Goal: Task Accomplishment & Management: Complete application form

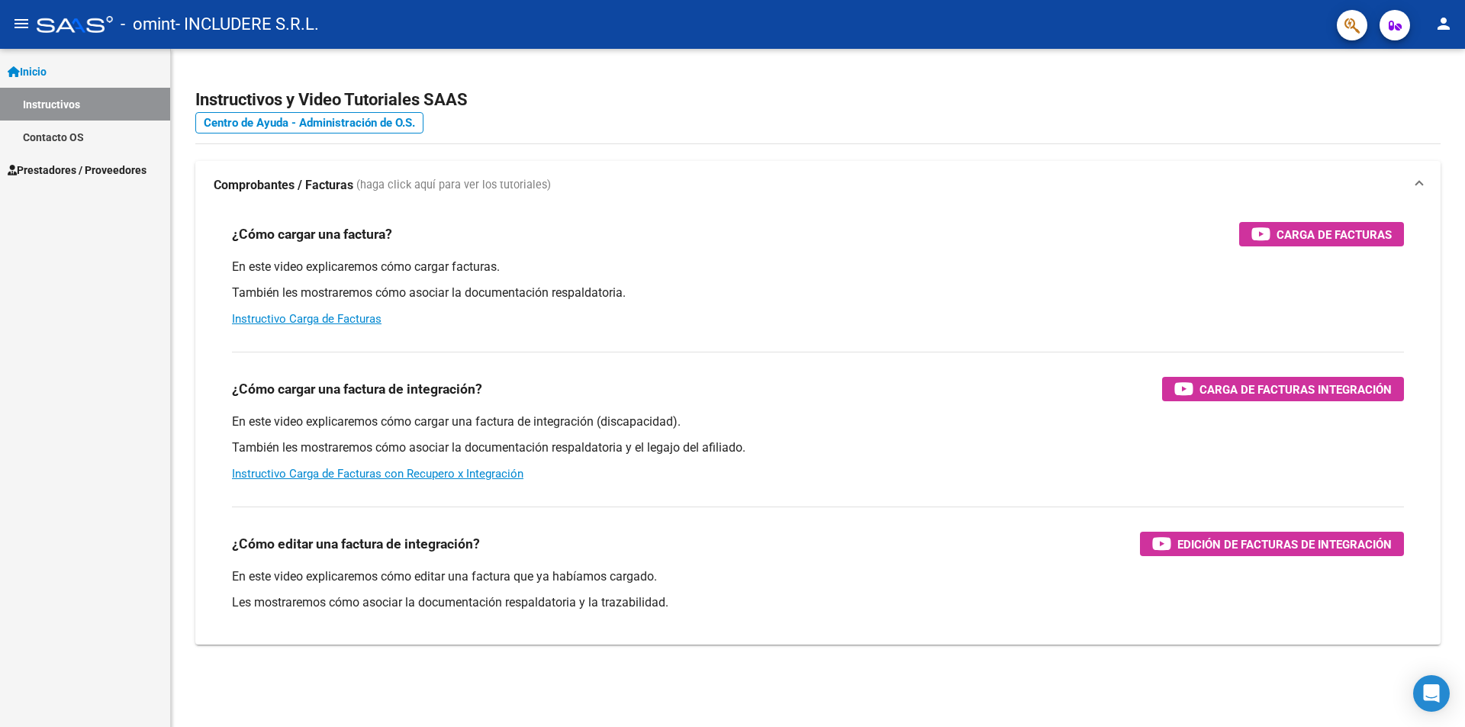
click at [77, 175] on span "Prestadores / Proveedores" at bounding box center [77, 170] width 139 height 17
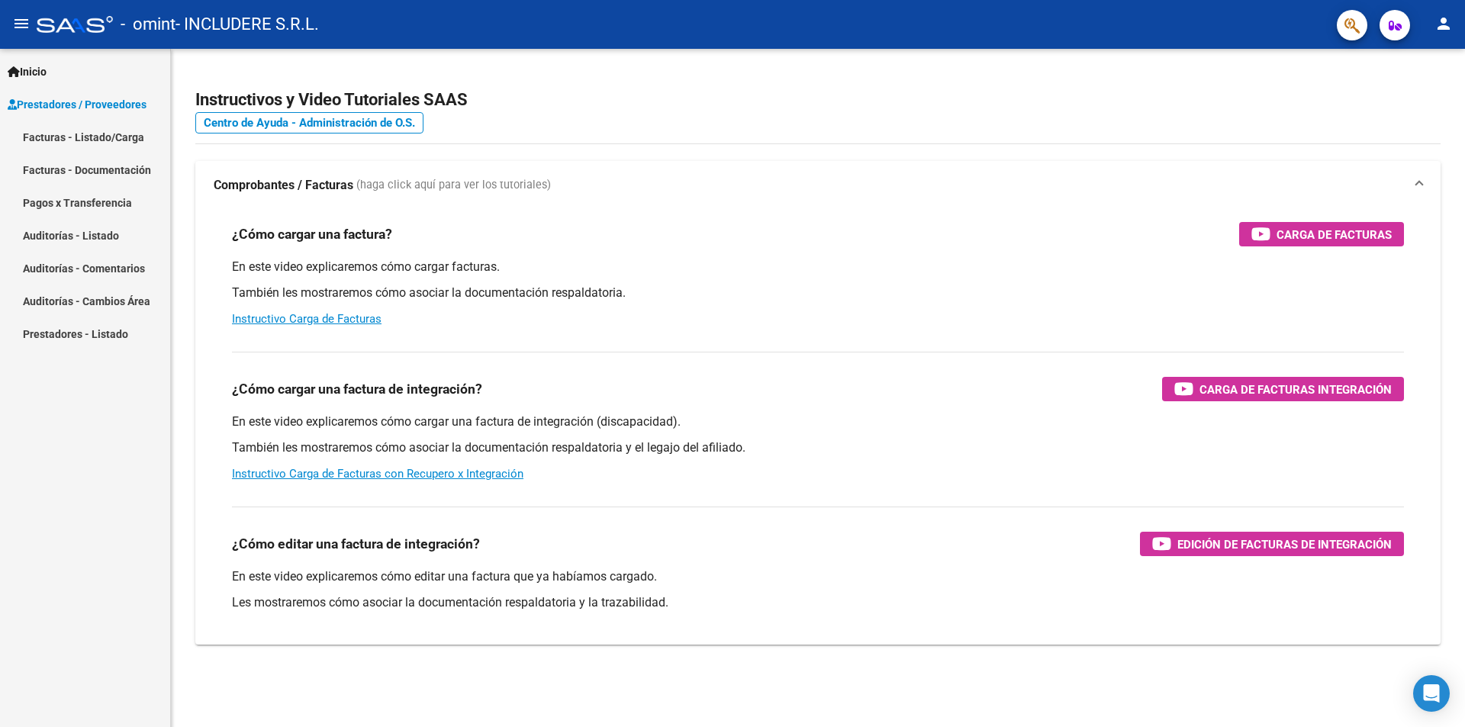
click at [110, 132] on link "Facturas - Listado/Carga" at bounding box center [85, 137] width 170 height 33
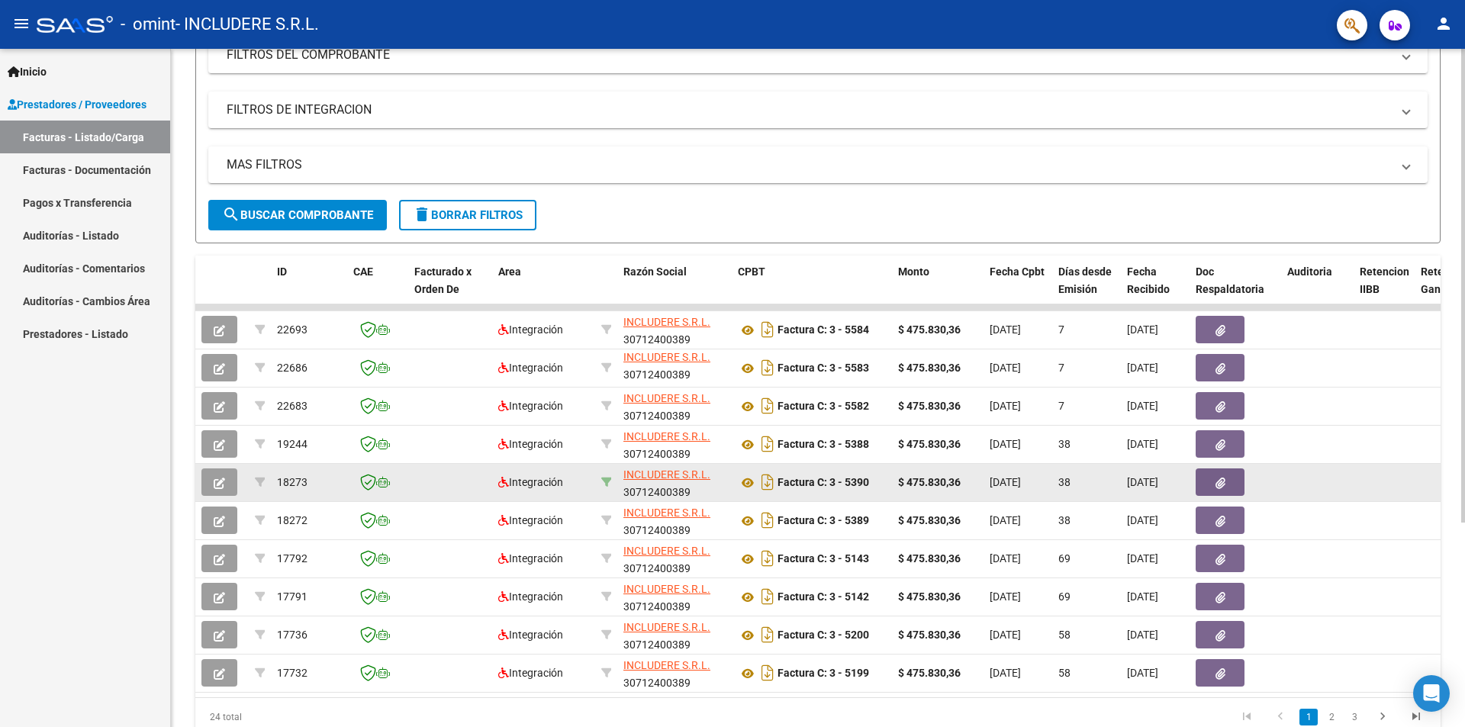
scroll to position [292, 0]
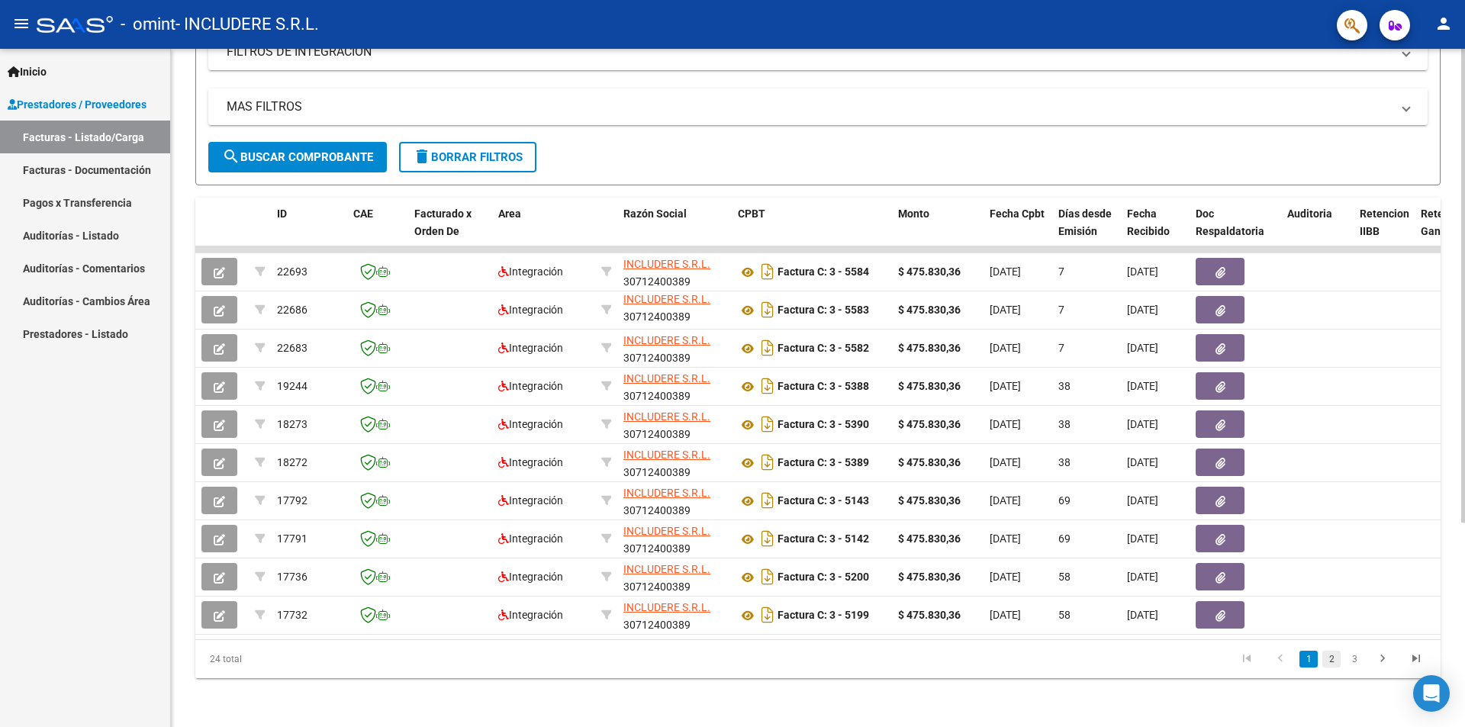
click at [1334, 664] on link "2" at bounding box center [1331, 659] width 18 height 17
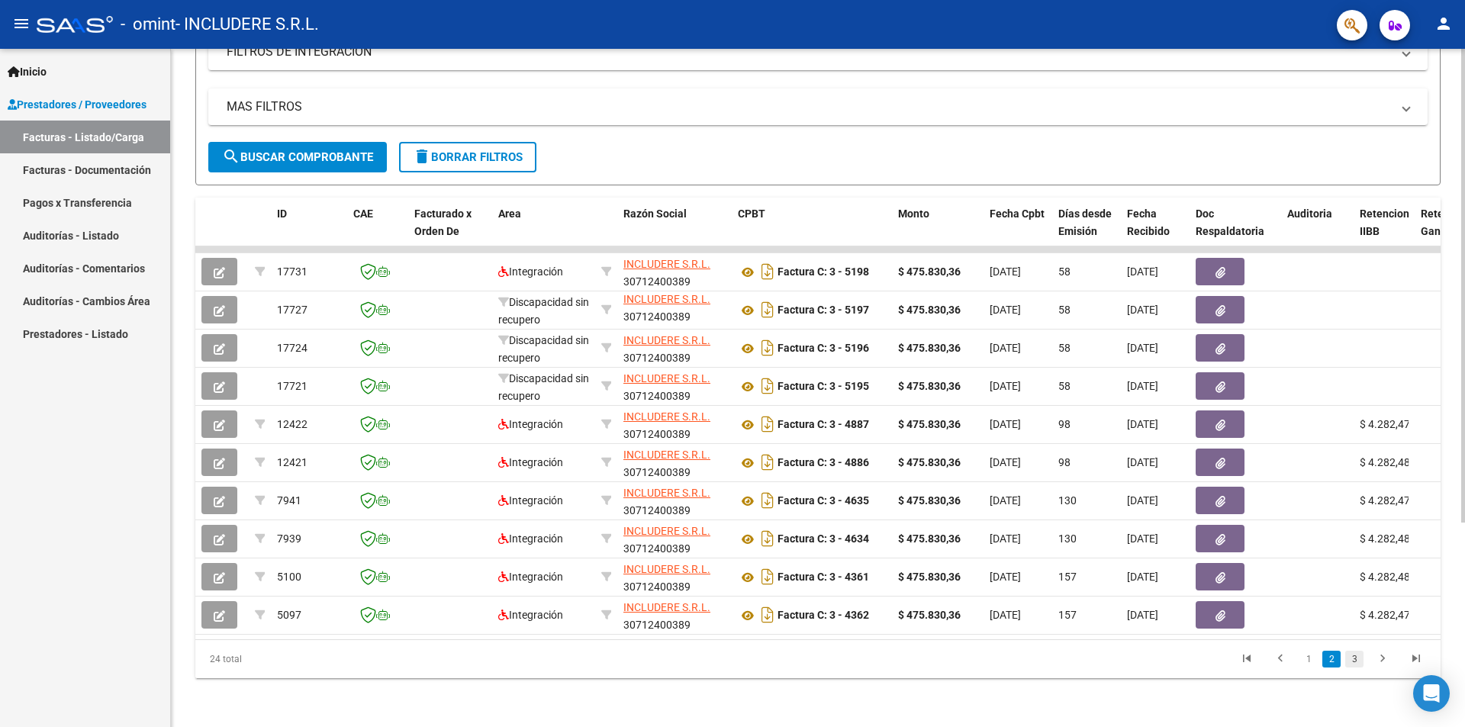
click at [1350, 664] on link "3" at bounding box center [1354, 659] width 18 height 17
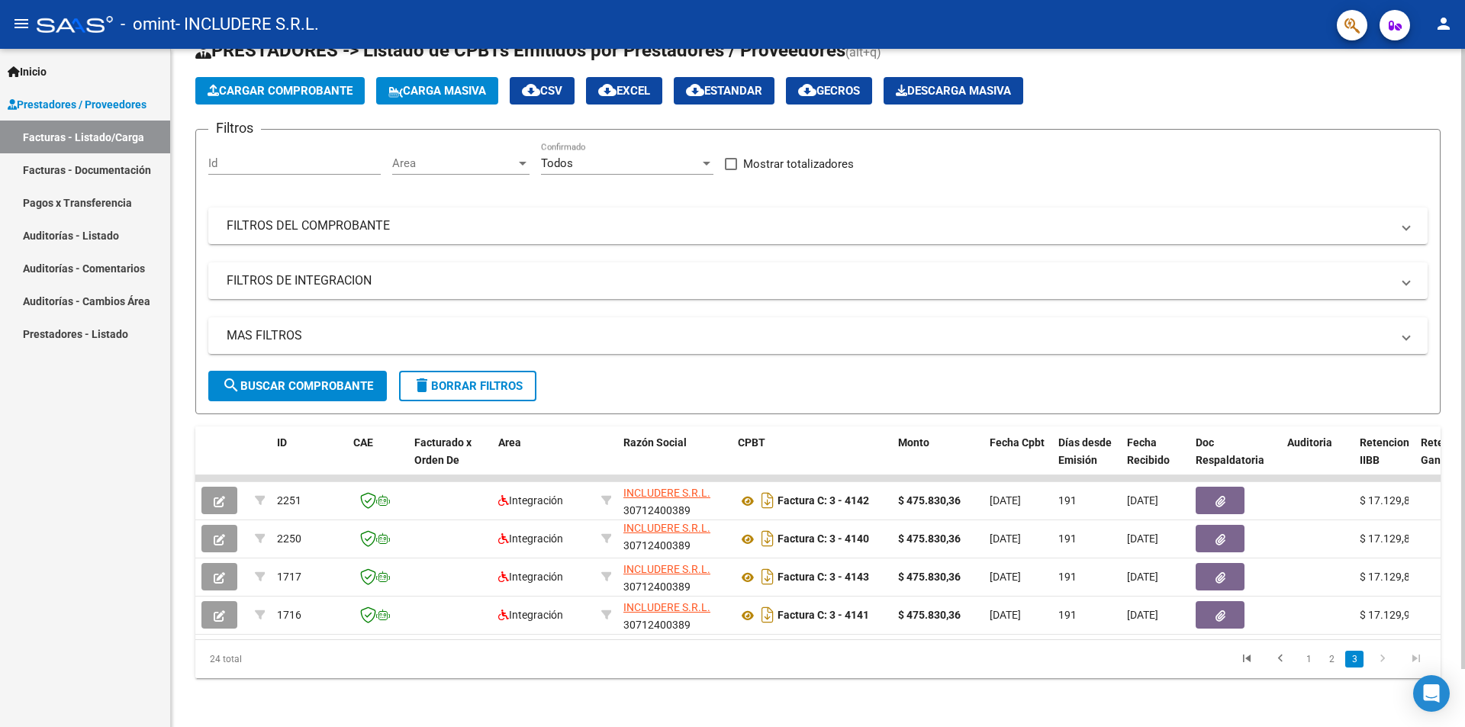
scroll to position [63, 0]
click at [1334, 668] on li "2" at bounding box center [1331, 659] width 23 height 26
click at [1333, 665] on link "2" at bounding box center [1331, 659] width 18 height 17
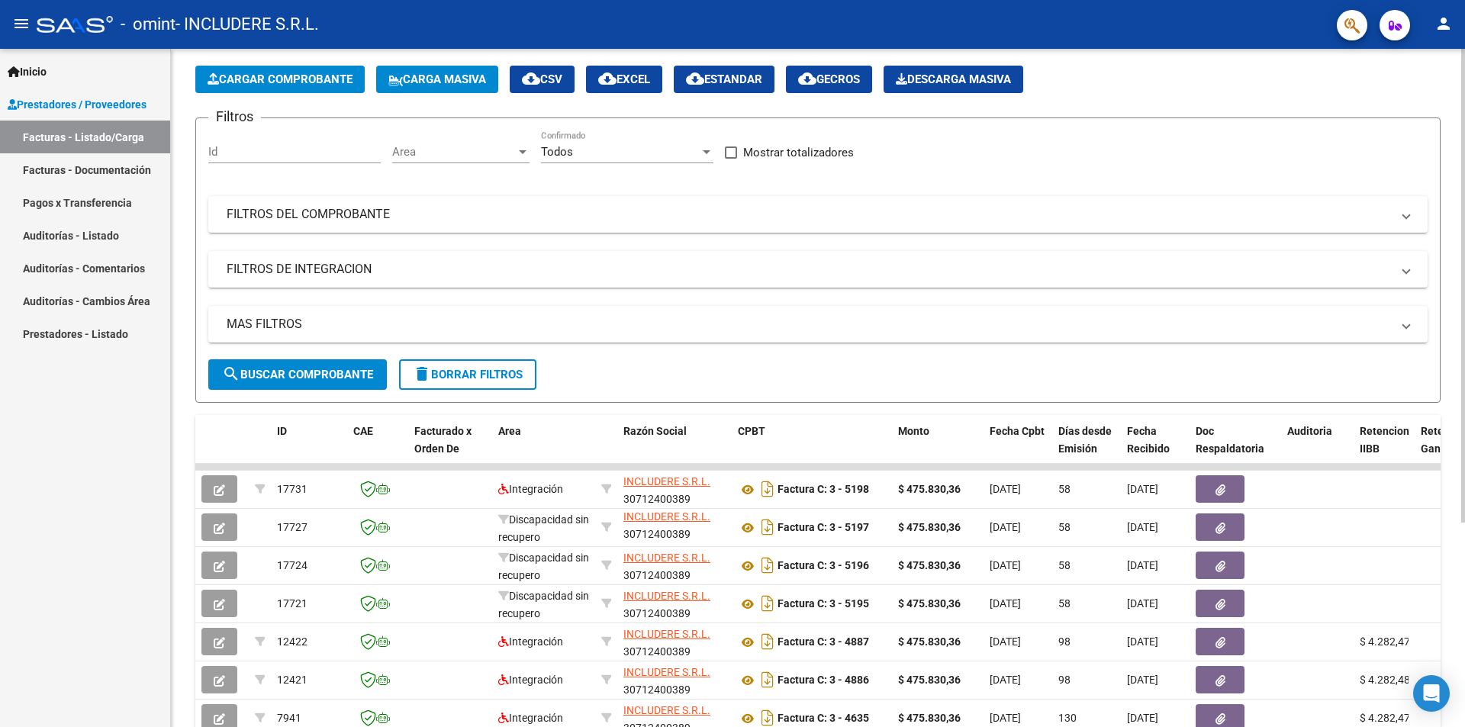
click at [38, 128] on link "Facturas - Listado/Carga" at bounding box center [85, 137] width 170 height 33
click at [277, 75] on span "Cargar Comprobante" at bounding box center [280, 79] width 145 height 14
click at [265, 82] on span "Cargar Comprobante" at bounding box center [280, 79] width 145 height 14
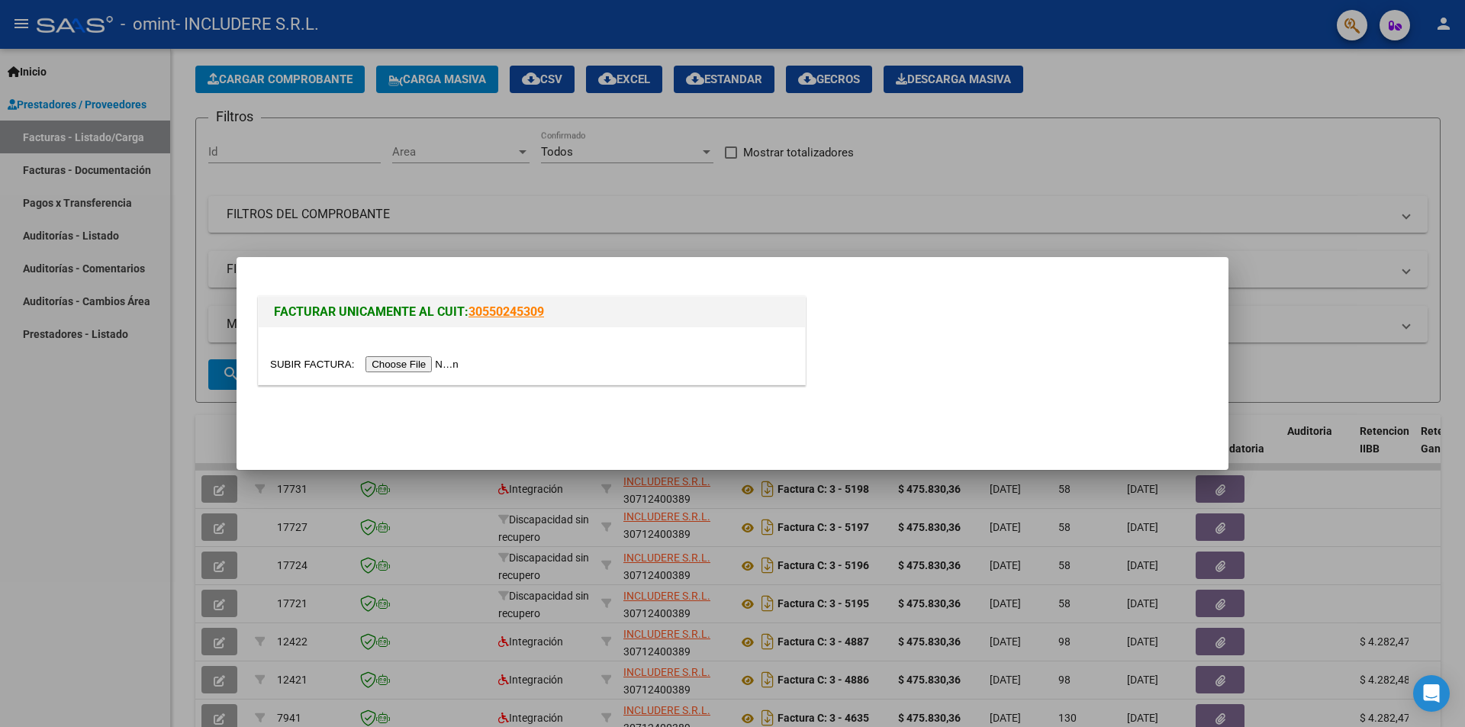
click at [385, 359] on input "file" at bounding box center [366, 364] width 193 height 16
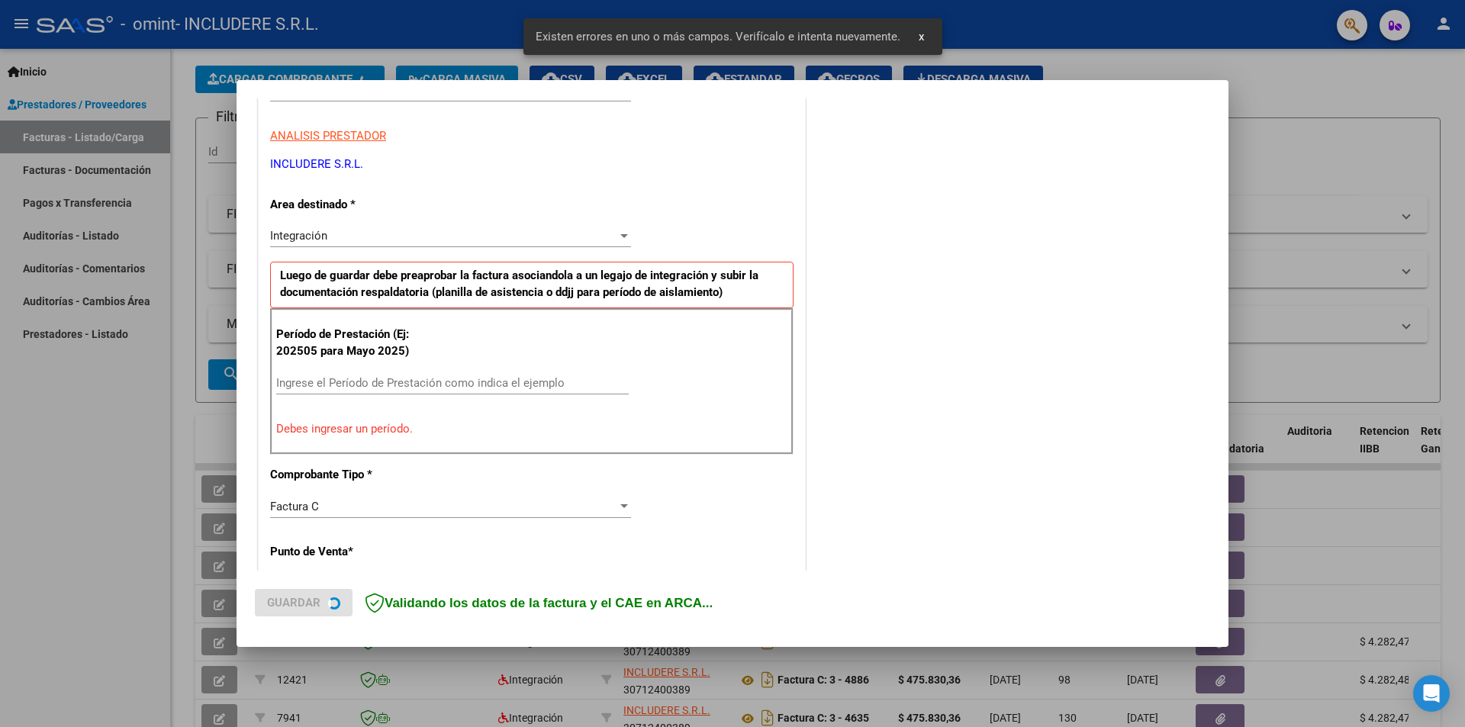
scroll to position [266, 0]
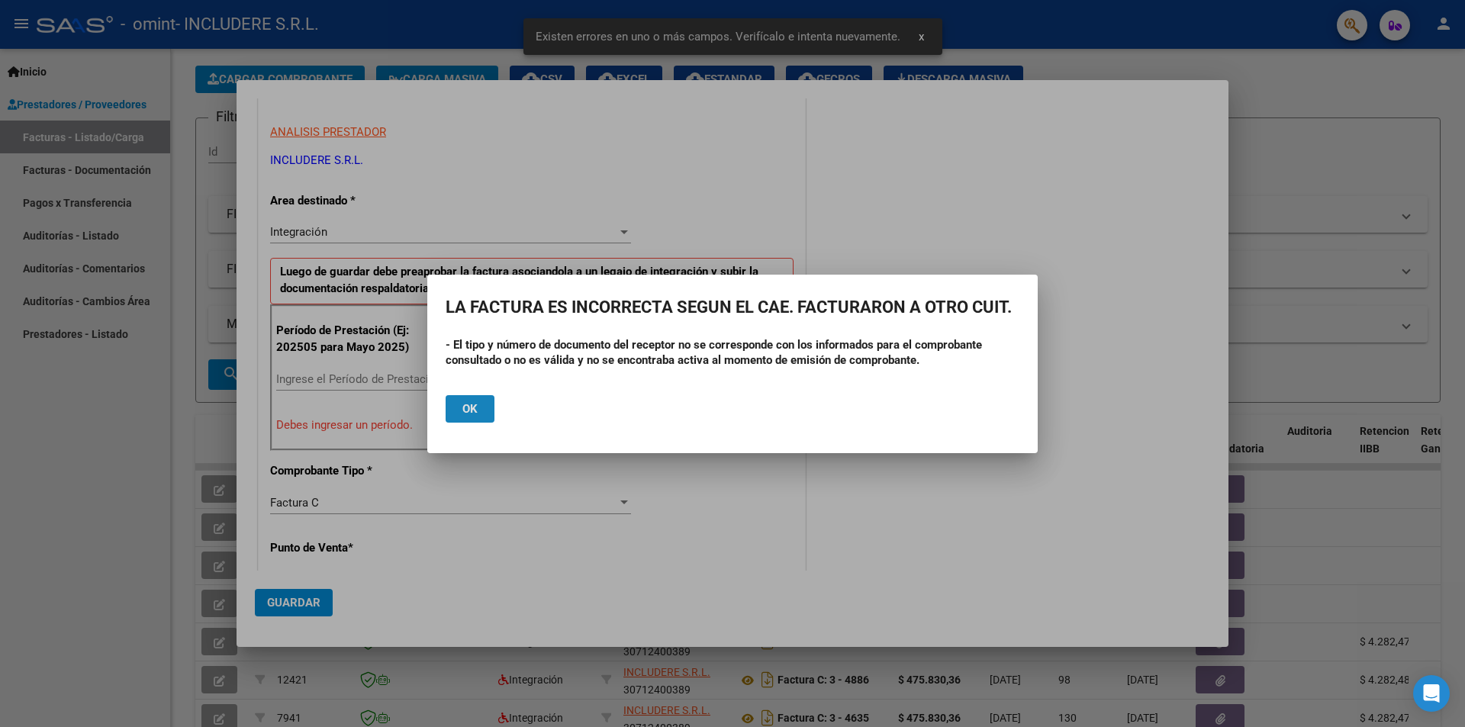
click at [488, 397] on button "Ok" at bounding box center [470, 408] width 49 height 27
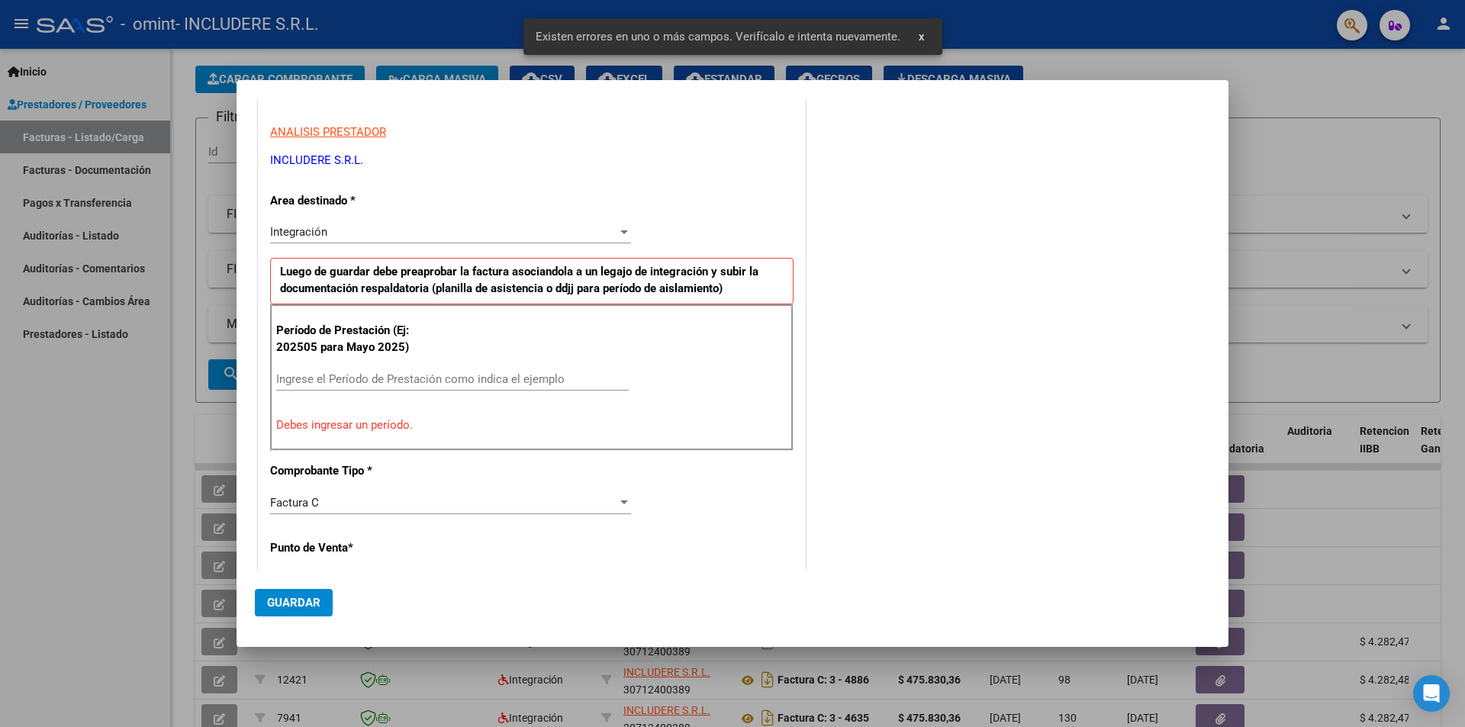
click at [443, 368] on div "Ingrese el Período de Prestación como indica el ejemplo" at bounding box center [452, 379] width 352 height 23
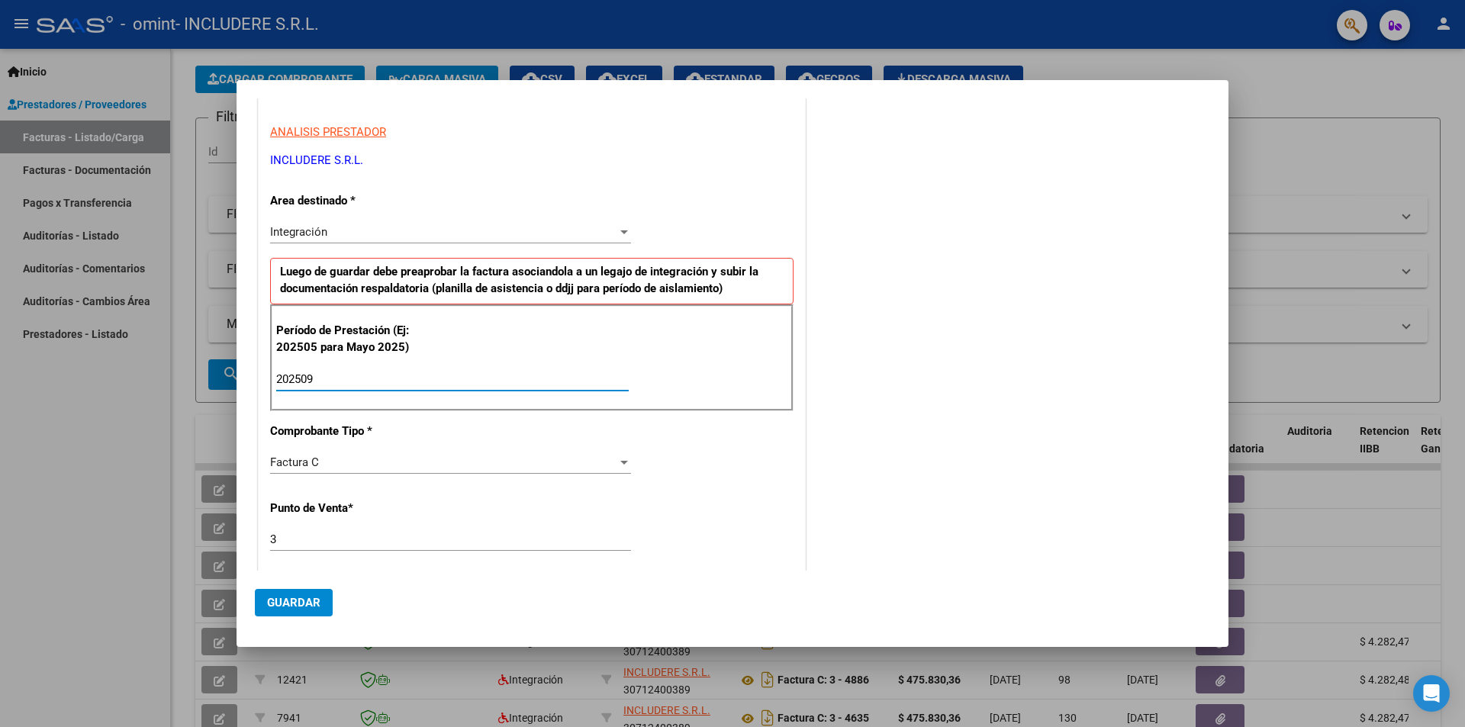
type input "202509"
click at [287, 600] on span "Guardar" at bounding box center [293, 603] width 53 height 14
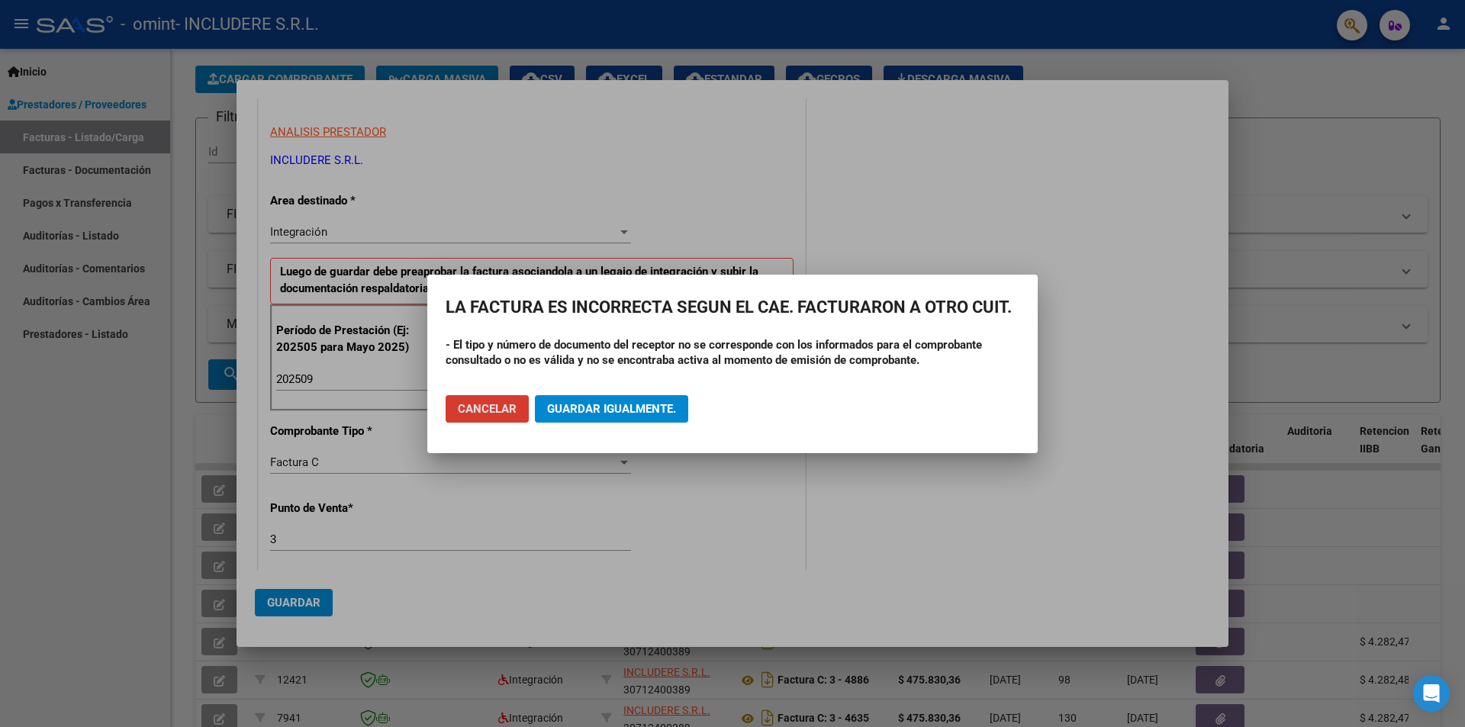
click at [648, 400] on button "Guardar igualmente." at bounding box center [611, 408] width 153 height 27
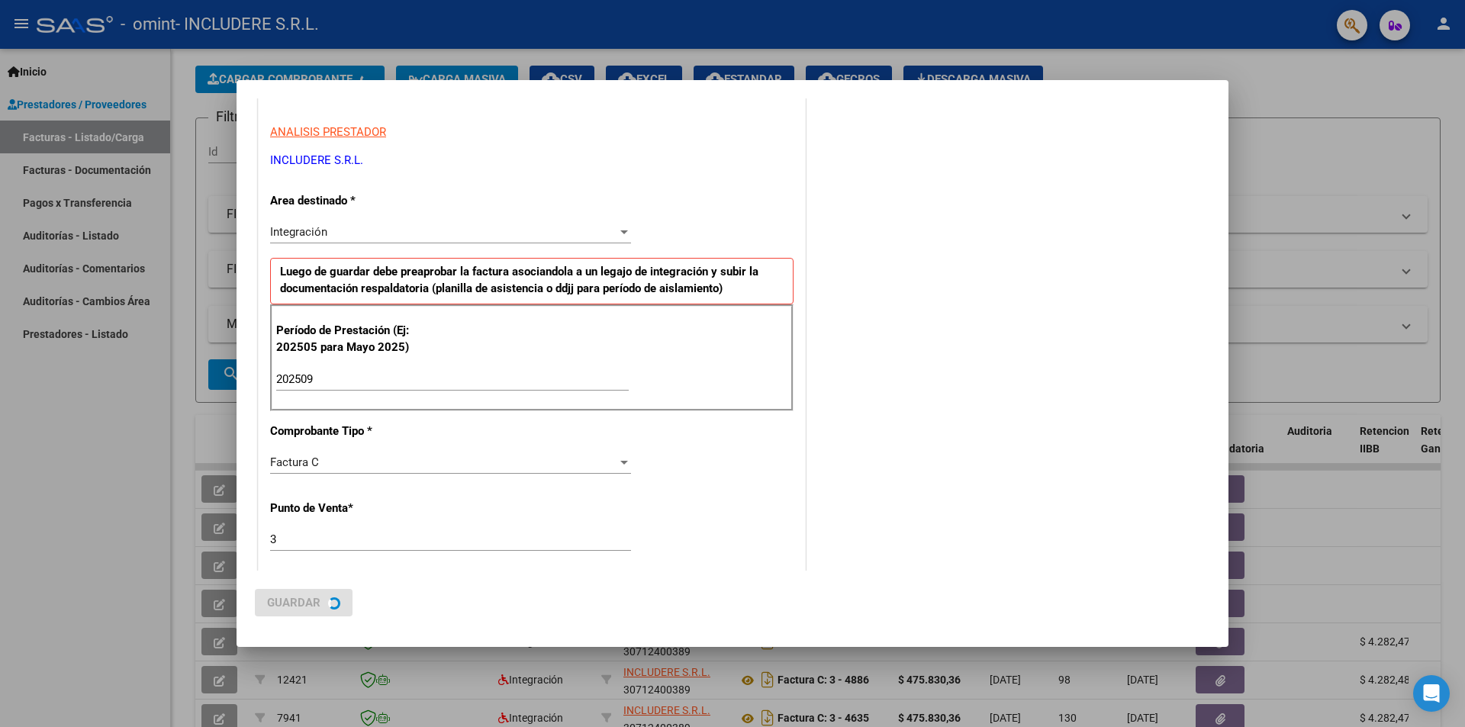
scroll to position [0, 0]
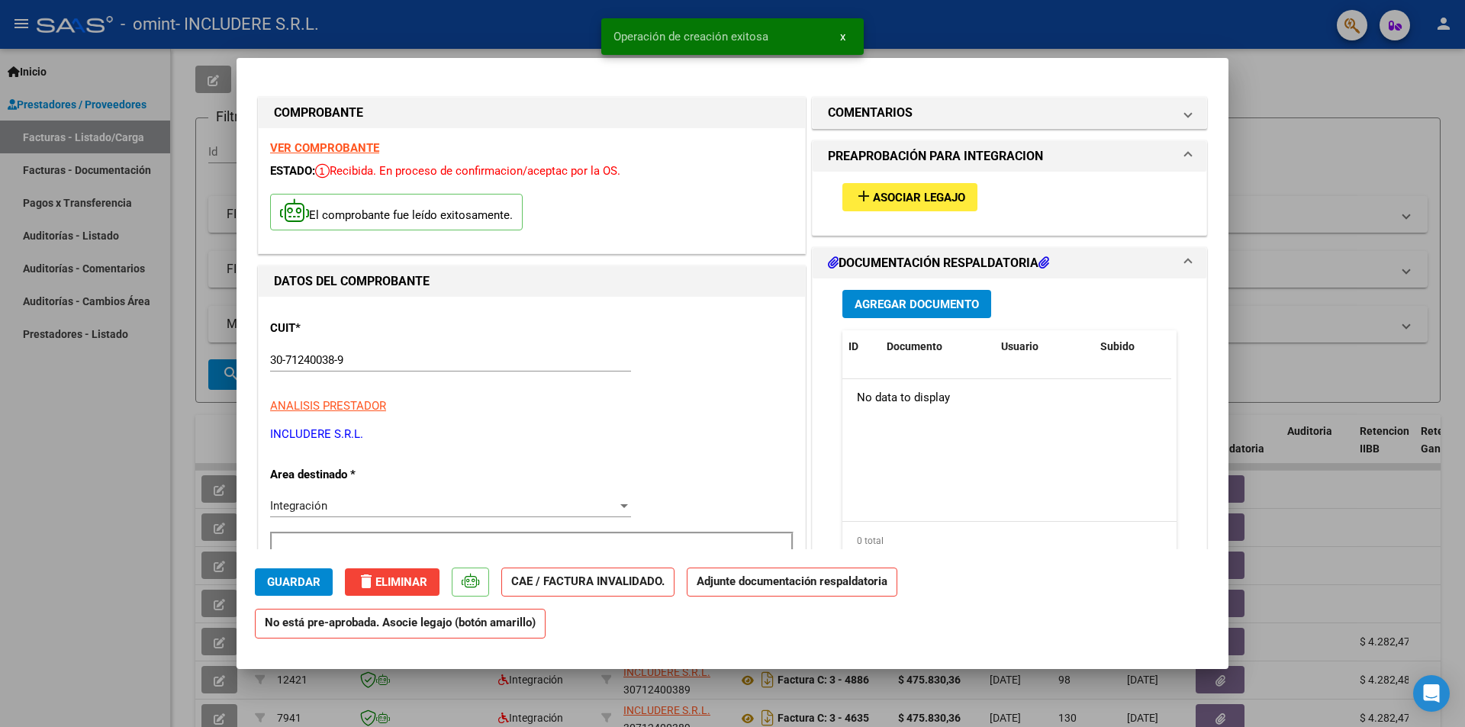
click at [896, 201] on span "Asociar Legajo" at bounding box center [919, 198] width 92 height 14
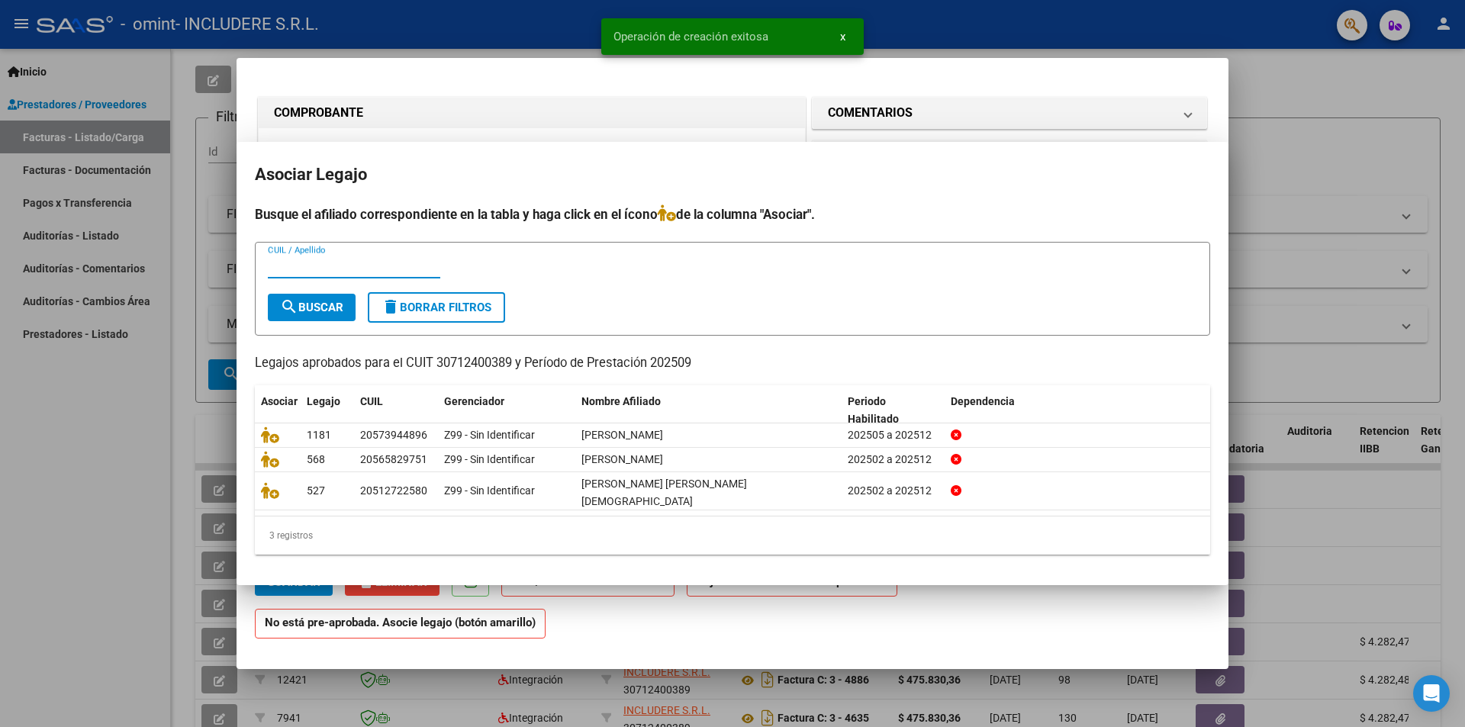
type input "$ 0,00"
